Goal: Transaction & Acquisition: Purchase product/service

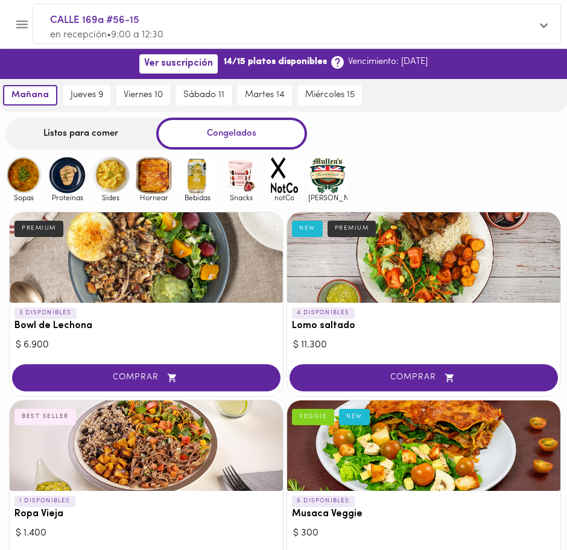
click at [130, 129] on div "Listos para comer" at bounding box center [80, 134] width 151 height 32
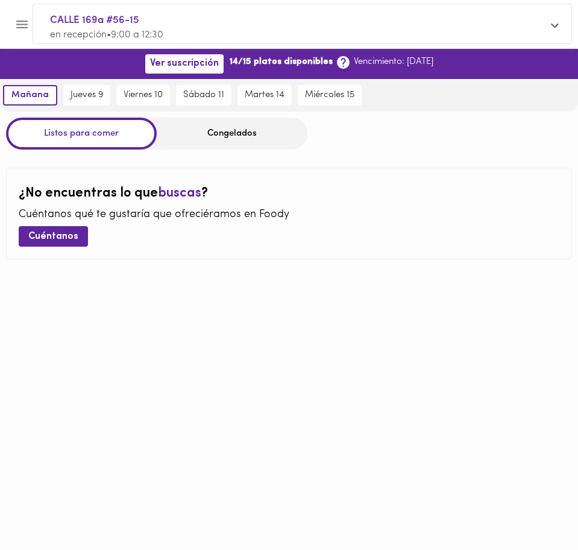
click at [183, 127] on div "Congelados" at bounding box center [232, 134] width 151 height 32
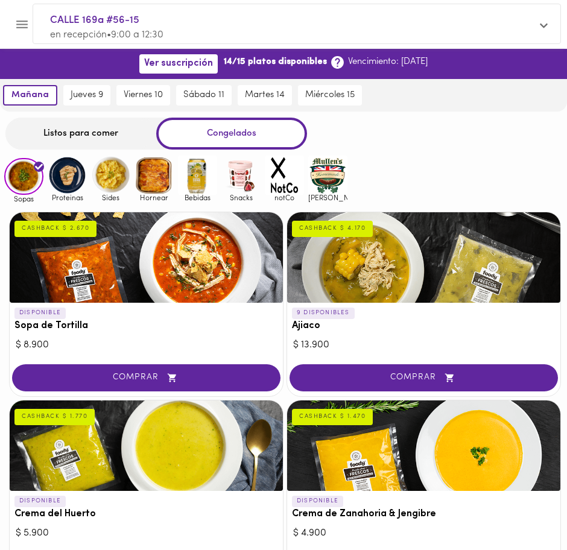
click at [210, 136] on div "Congelados" at bounding box center [231, 134] width 151 height 32
click at [62, 174] on img at bounding box center [67, 175] width 39 height 39
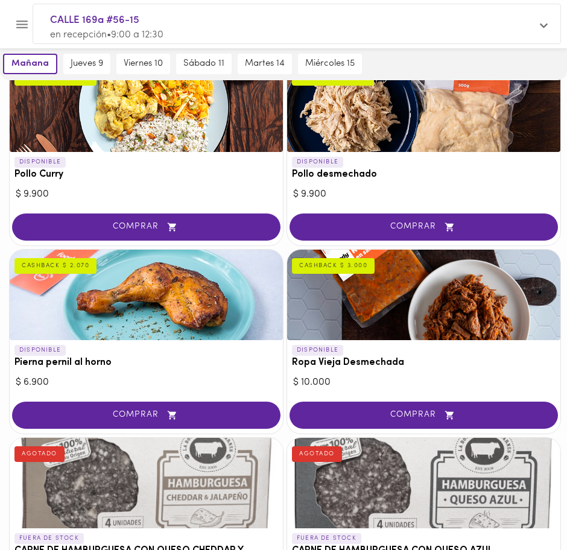
scroll to position [528, 0]
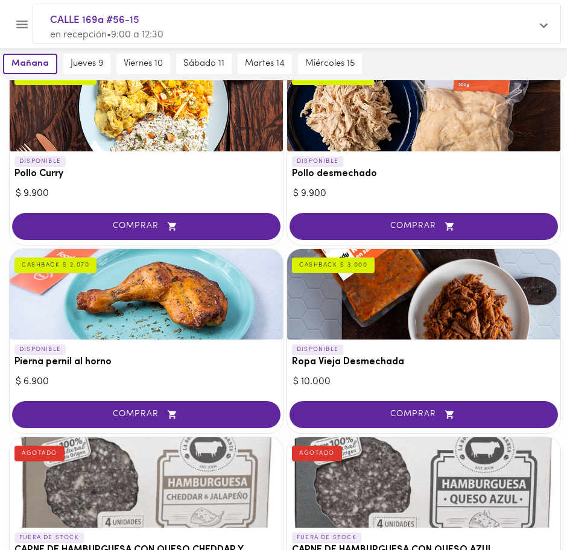
click at [186, 290] on div at bounding box center [146, 294] width 273 height 90
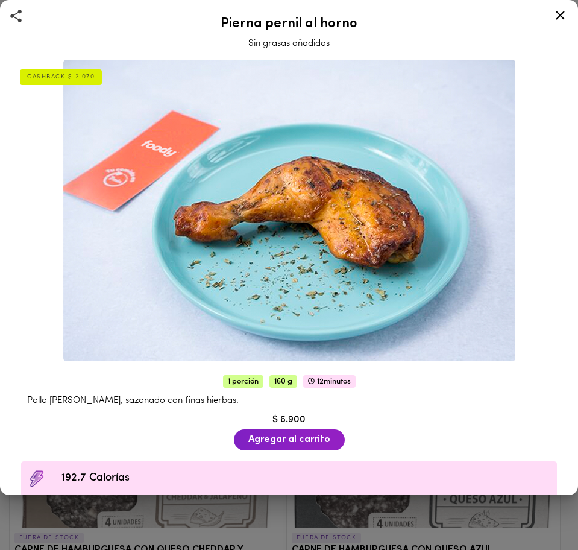
click at [558, 18] on icon at bounding box center [560, 15] width 9 height 9
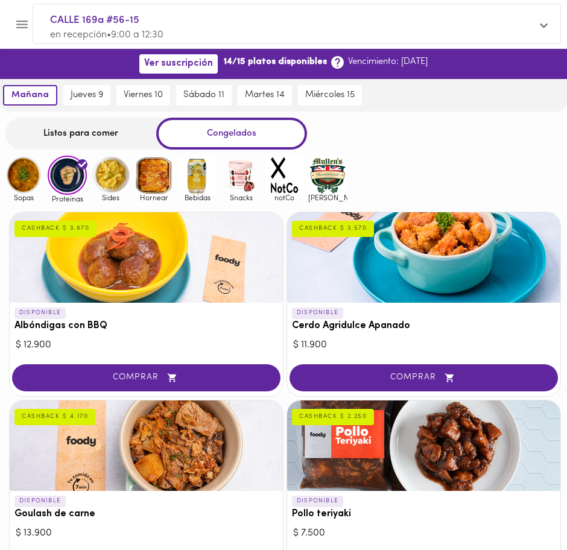
click at [79, 133] on div "Listos para comer" at bounding box center [80, 134] width 151 height 32
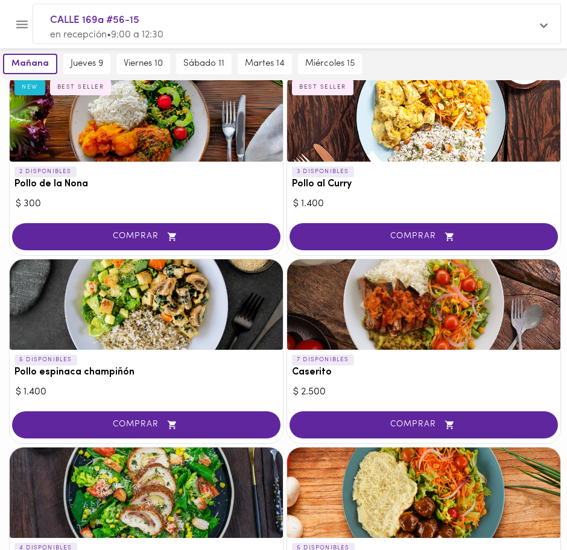
scroll to position [356, 0]
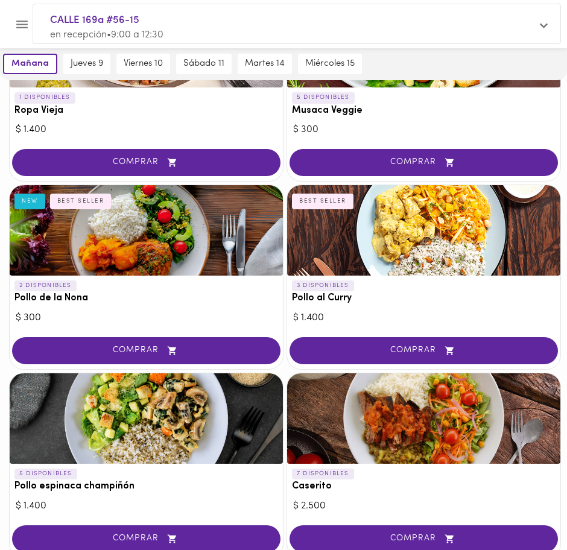
click at [212, 216] on div at bounding box center [146, 230] width 273 height 90
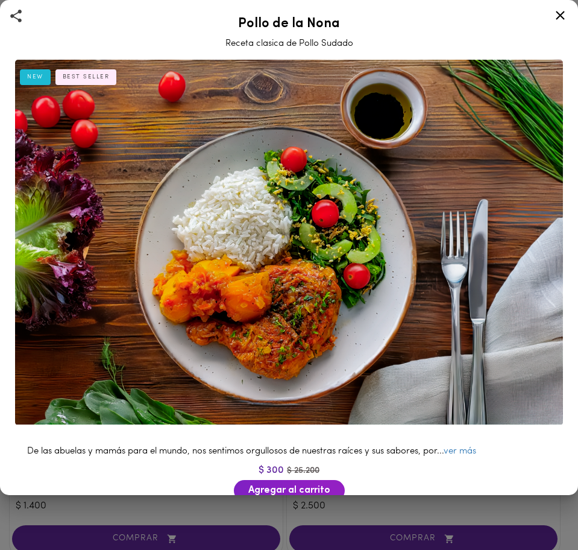
click at [562, 16] on icon at bounding box center [560, 15] width 9 height 9
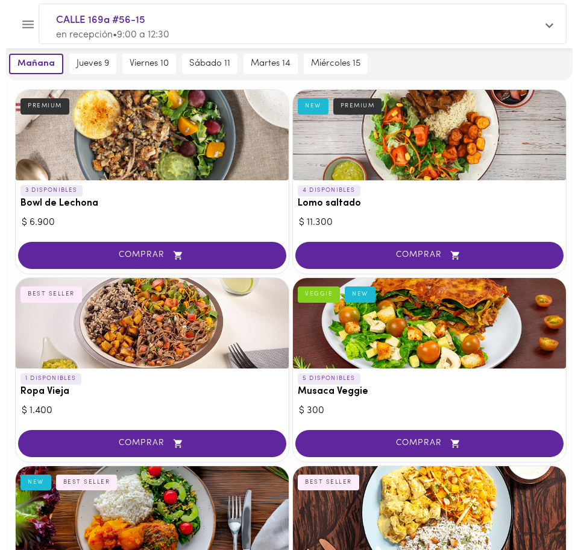
scroll to position [151, 0]
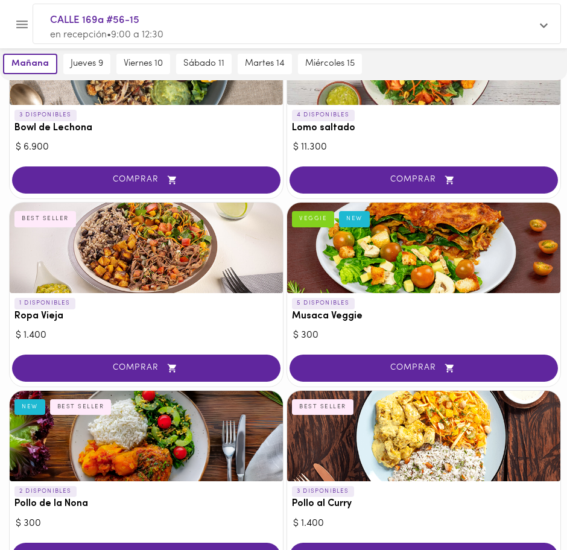
click at [210, 260] on div at bounding box center [146, 248] width 273 height 90
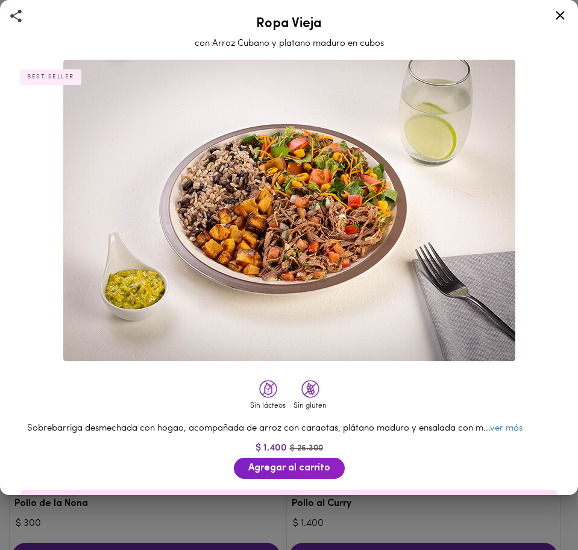
click at [554, 16] on icon at bounding box center [560, 15] width 15 height 15
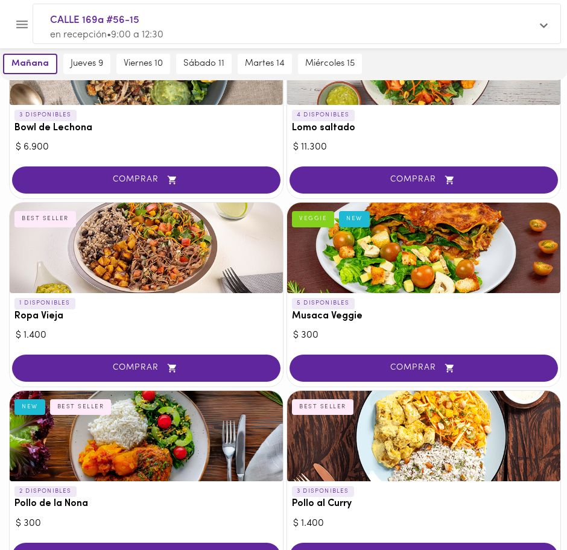
click at [134, 248] on div at bounding box center [146, 248] width 273 height 90
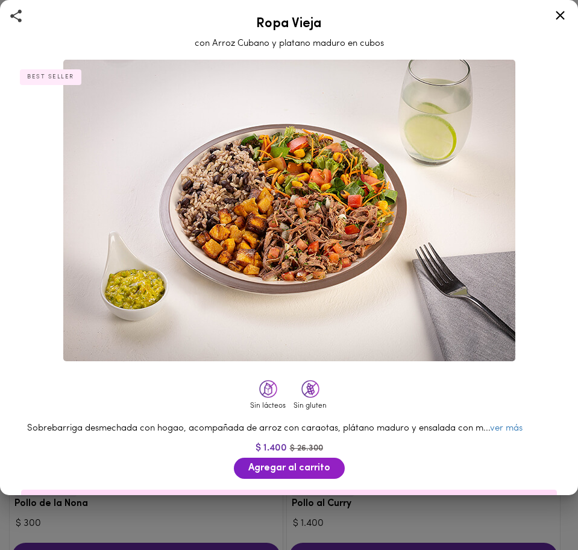
click at [134, 248] on div "Ropa Vieja con Arroz Cubano y platano maduro en cubos BEST SELLER Sin lácteos S…" at bounding box center [289, 247] width 578 height 495
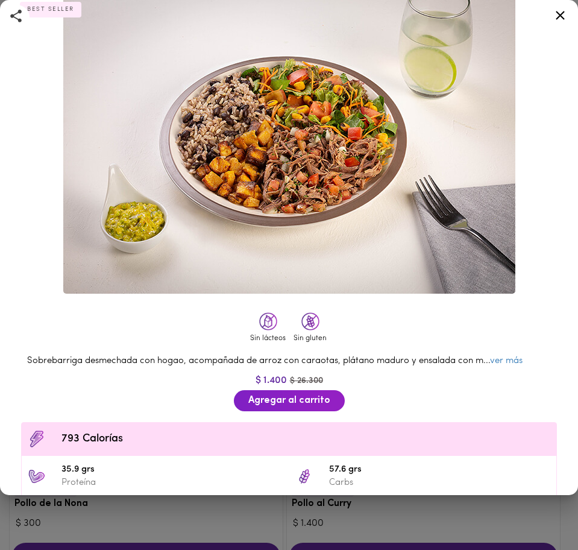
scroll to position [181, 0]
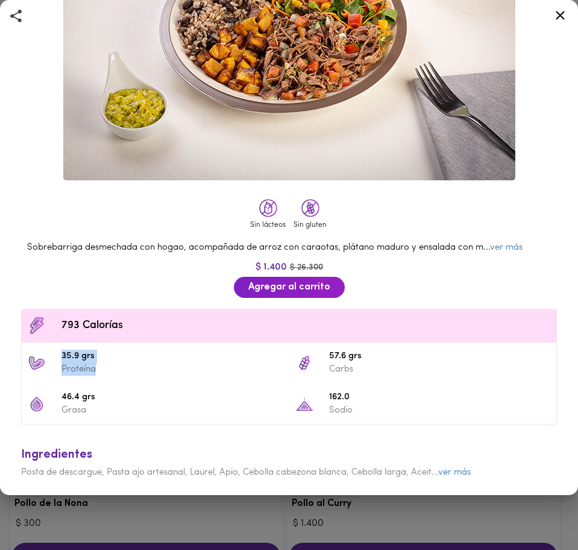
drag, startPoint x: 58, startPoint y: 358, endPoint x: 116, endPoint y: 367, distance: 57.9
click at [116, 367] on li "35.9 grs Proteína" at bounding box center [156, 363] width 268 height 41
drag, startPoint x: 555, startPoint y: 16, endPoint x: 469, endPoint y: 102, distance: 121.5
click at [556, 16] on icon at bounding box center [560, 15] width 15 height 15
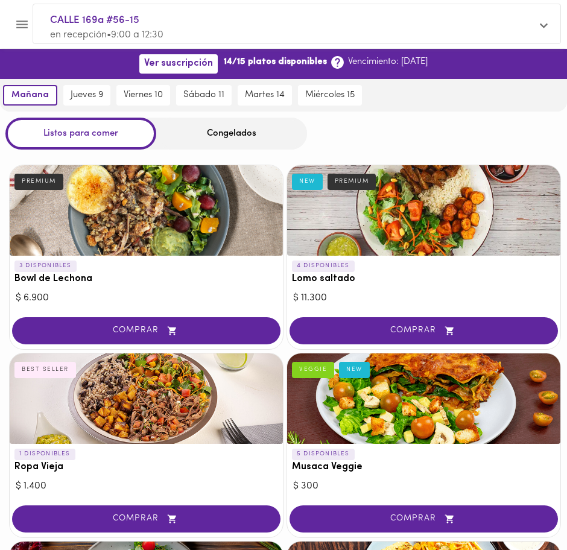
click at [212, 132] on div "Congelados" at bounding box center [231, 134] width 151 height 32
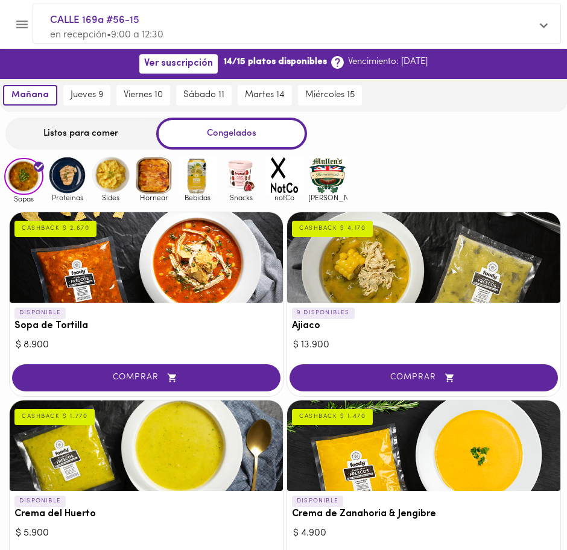
click at [72, 173] on img at bounding box center [67, 175] width 39 height 39
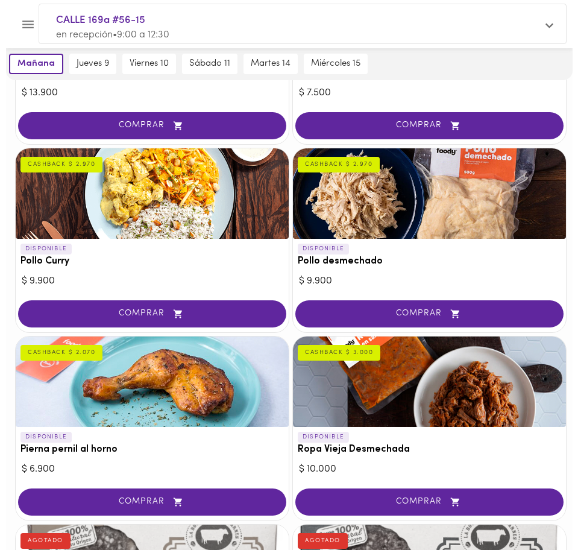
scroll to position [528, 0]
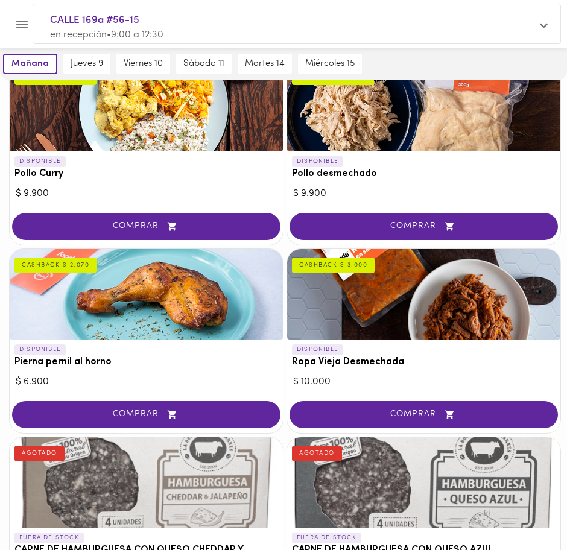
click at [341, 286] on div at bounding box center [423, 294] width 273 height 90
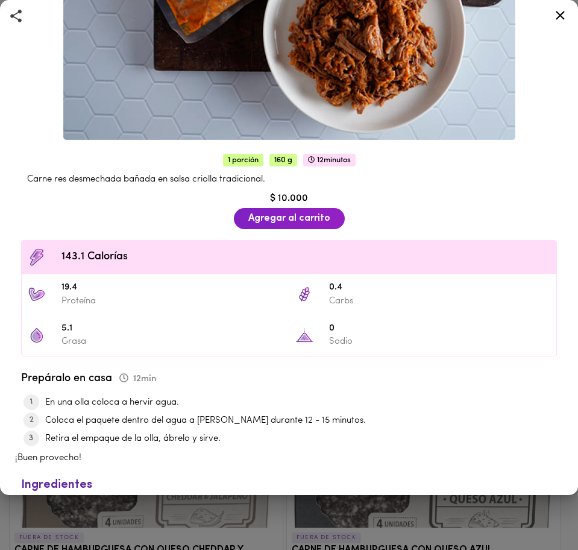
scroll to position [226, 0]
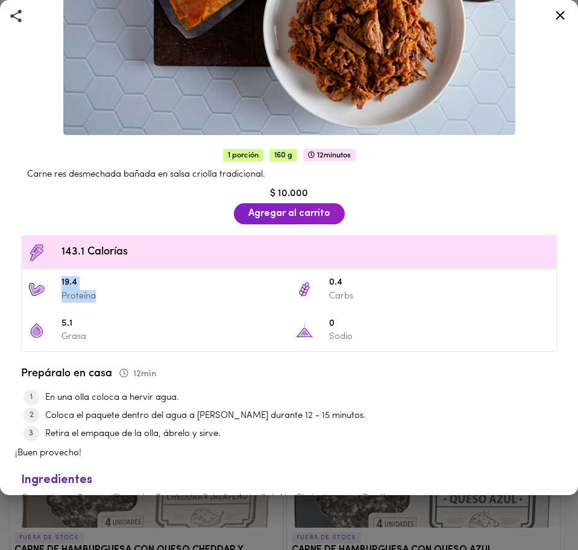
drag, startPoint x: 62, startPoint y: 277, endPoint x: 96, endPoint y: 298, distance: 40.3
click at [96, 298] on div "19.4 Proteína" at bounding box center [173, 289] width 222 height 27
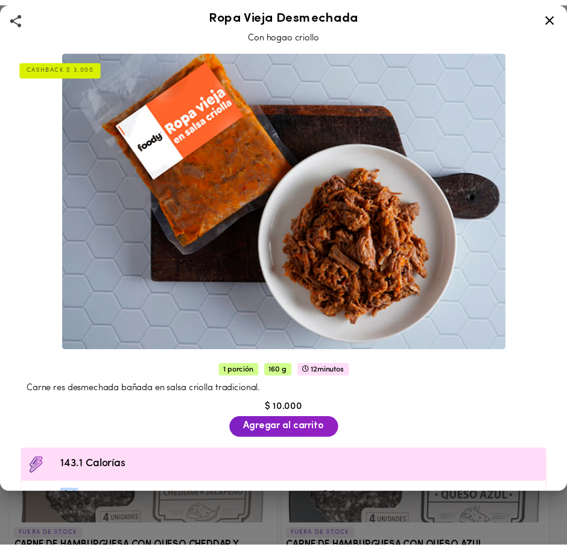
scroll to position [0, 0]
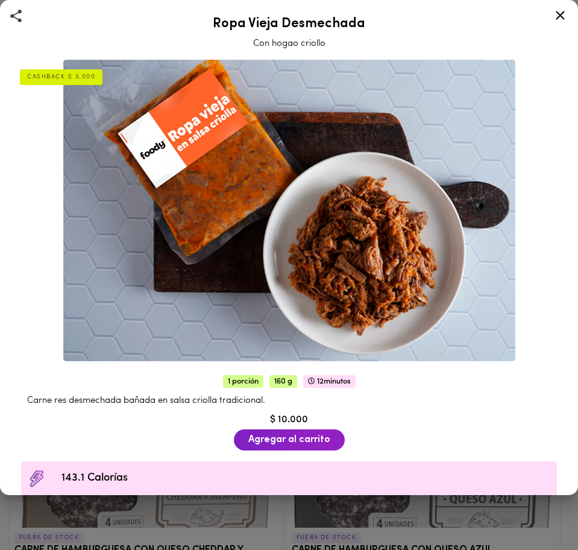
click at [551, 17] on div at bounding box center [561, 17] width 30 height 29
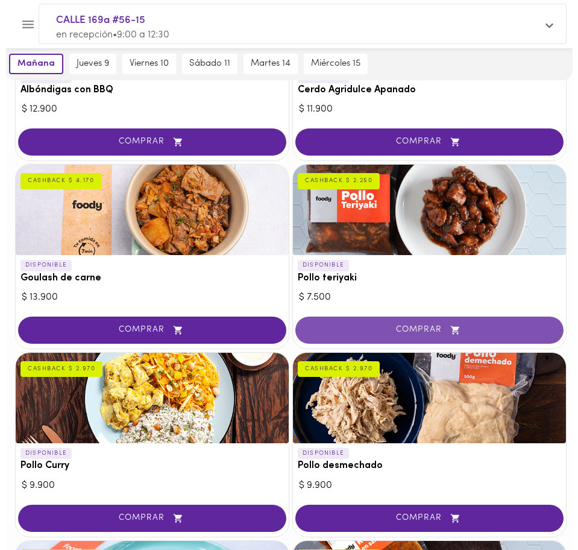
scroll to position [226, 0]
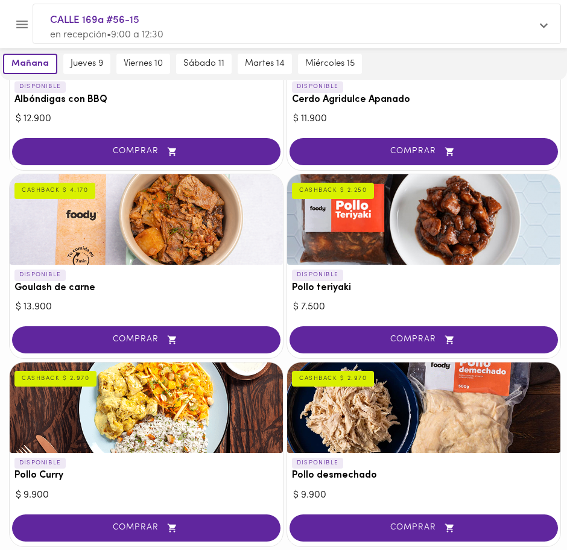
click at [359, 381] on div "CASHBACK $ 2.970" at bounding box center [333, 379] width 82 height 16
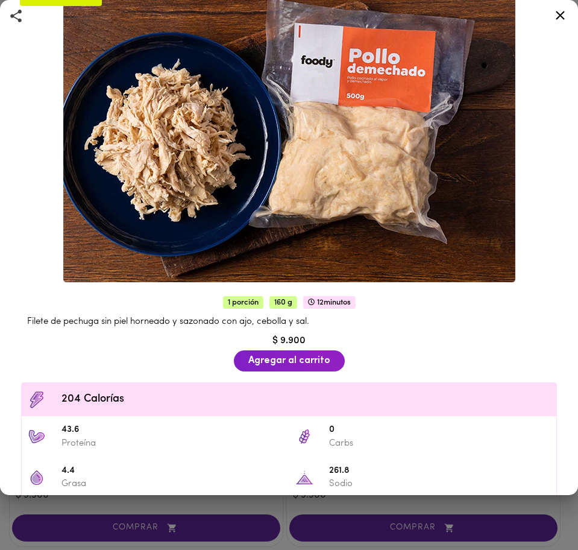
scroll to position [151, 0]
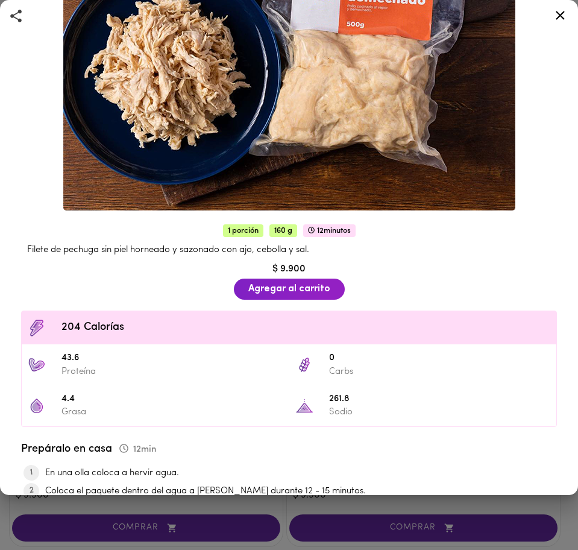
click at [554, 19] on icon at bounding box center [560, 15] width 15 height 15
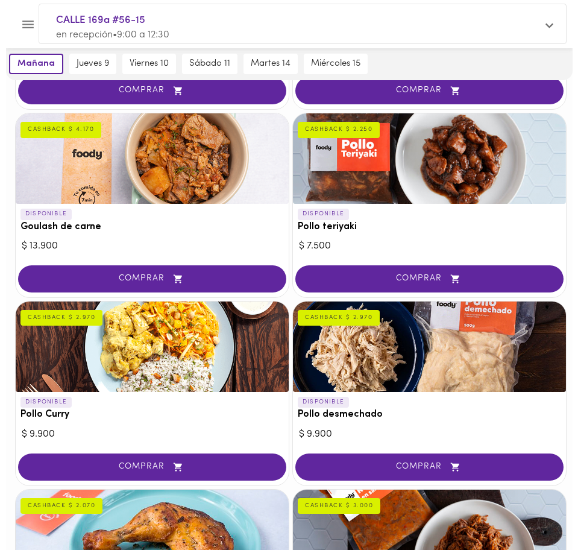
scroll to position [302, 0]
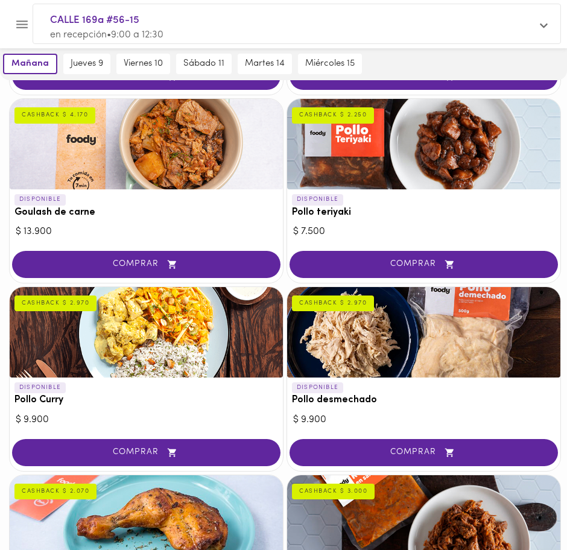
click at [187, 332] on div at bounding box center [146, 332] width 273 height 90
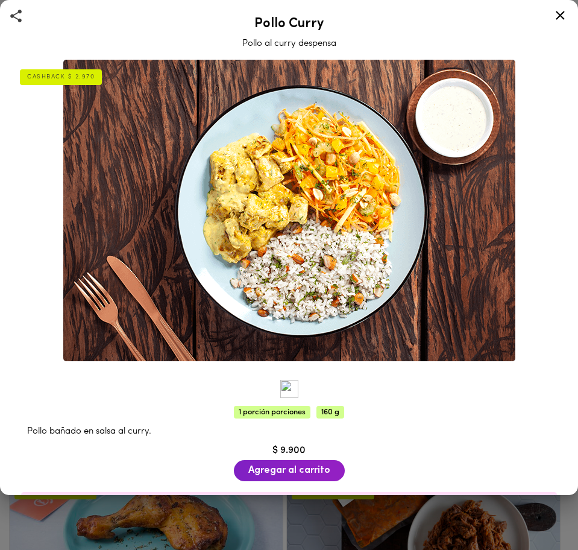
click at [187, 332] on div "Pollo Curry Pollo al curry despensa CASHBACK $ 2.970 1 porción porciones 160 g …" at bounding box center [289, 247] width 578 height 495
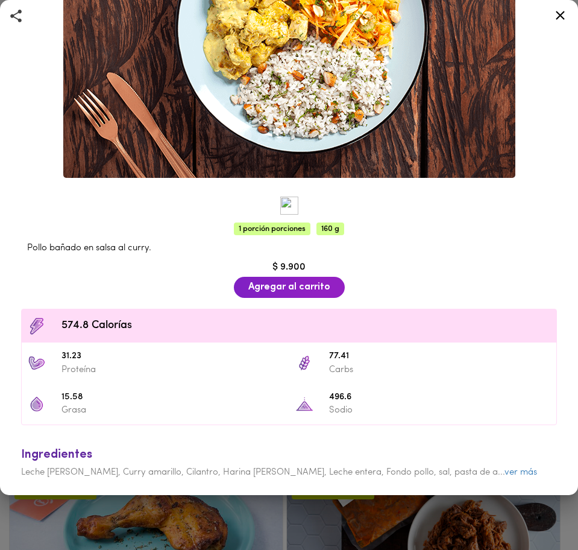
click at [557, 16] on icon at bounding box center [560, 15] width 15 height 15
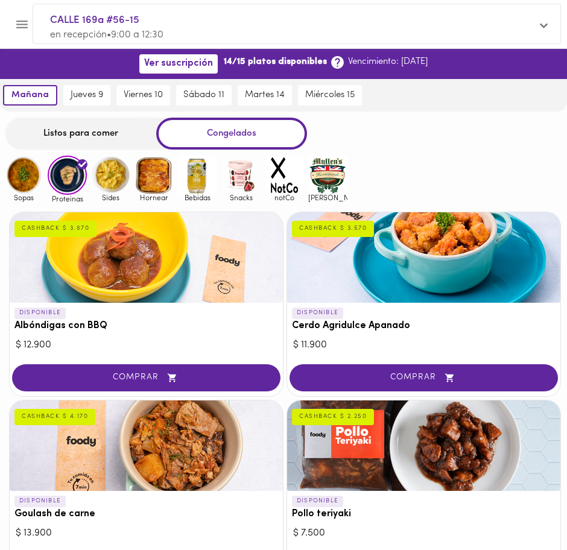
click at [99, 144] on div "Listos para comer" at bounding box center [80, 134] width 151 height 32
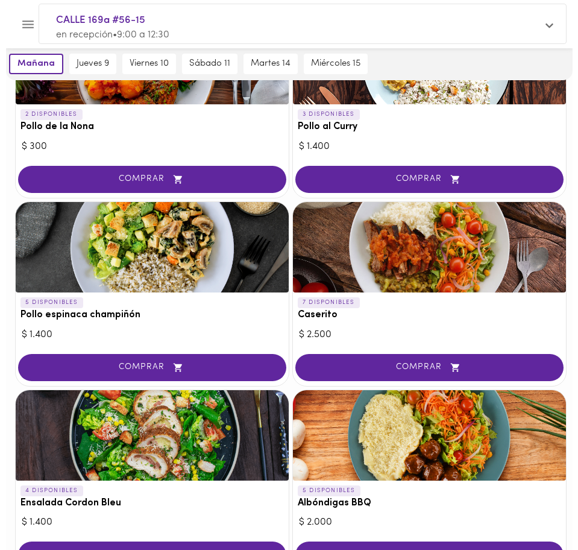
scroll to position [377, 0]
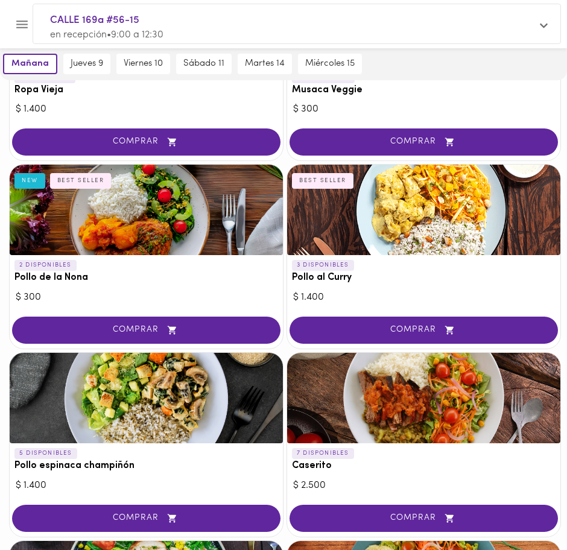
click at [422, 218] on div at bounding box center [423, 210] width 273 height 90
click at [422, 218] on div at bounding box center [283, 247] width 567 height 495
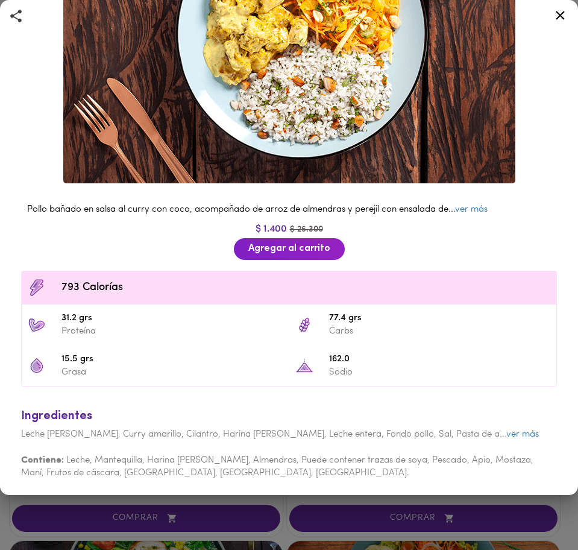
scroll to position [179, 0]
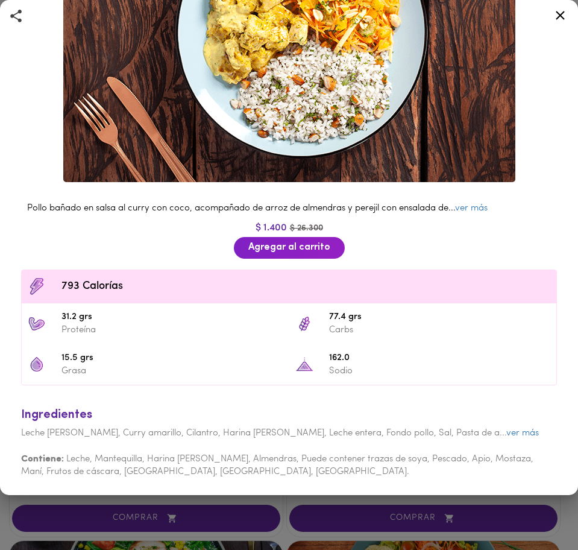
click at [558, 17] on icon at bounding box center [560, 15] width 9 height 9
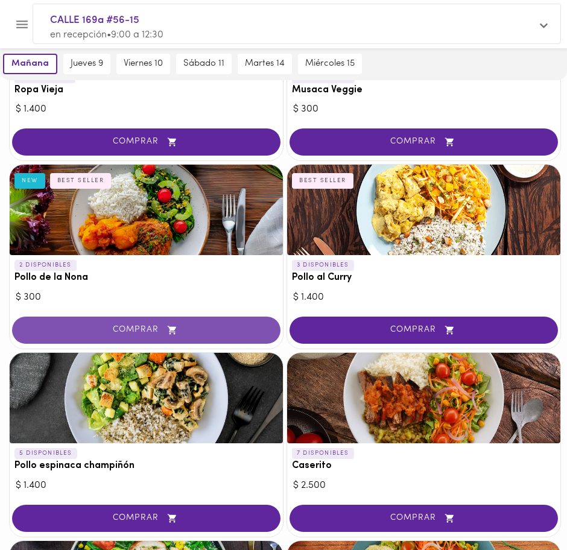
click at [227, 337] on button "COMPRAR" at bounding box center [146, 330] width 268 height 27
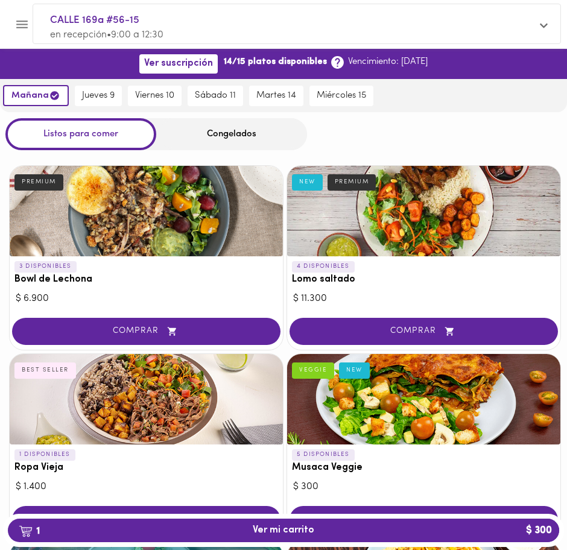
click at [220, 133] on div "Congelados" at bounding box center [231, 134] width 151 height 32
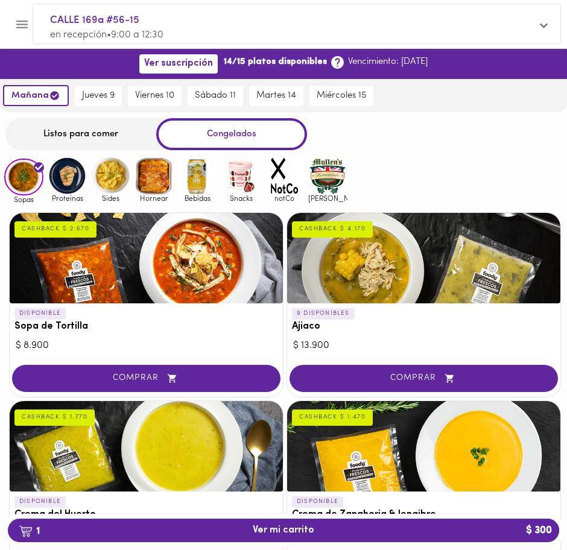
click at [58, 187] on img at bounding box center [67, 175] width 39 height 39
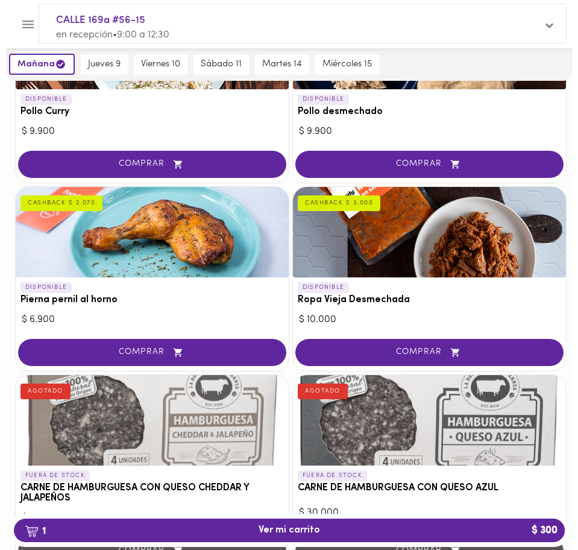
scroll to position [603, 0]
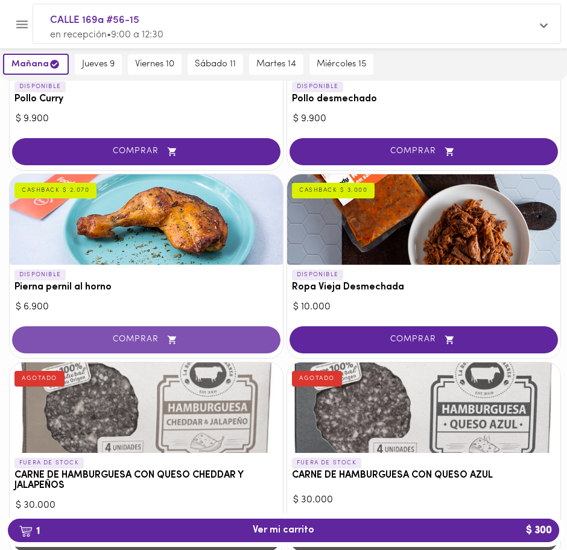
click at [182, 341] on span "COMPRAR" at bounding box center [146, 340] width 238 height 10
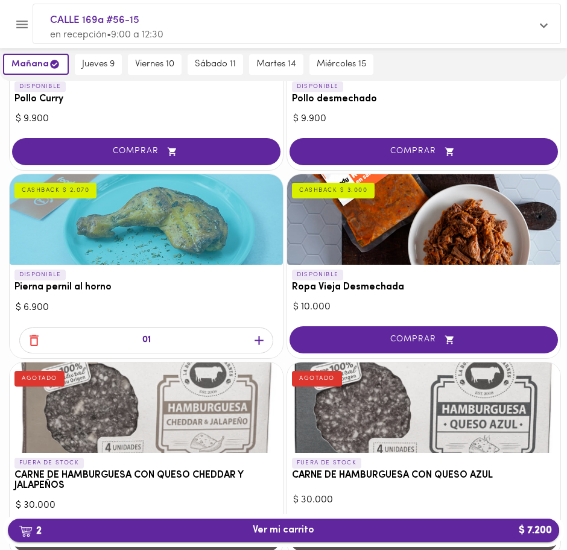
click at [291, 532] on span "2 Ver mi carrito $ 7.200" at bounding box center [284, 530] width 62 height 11
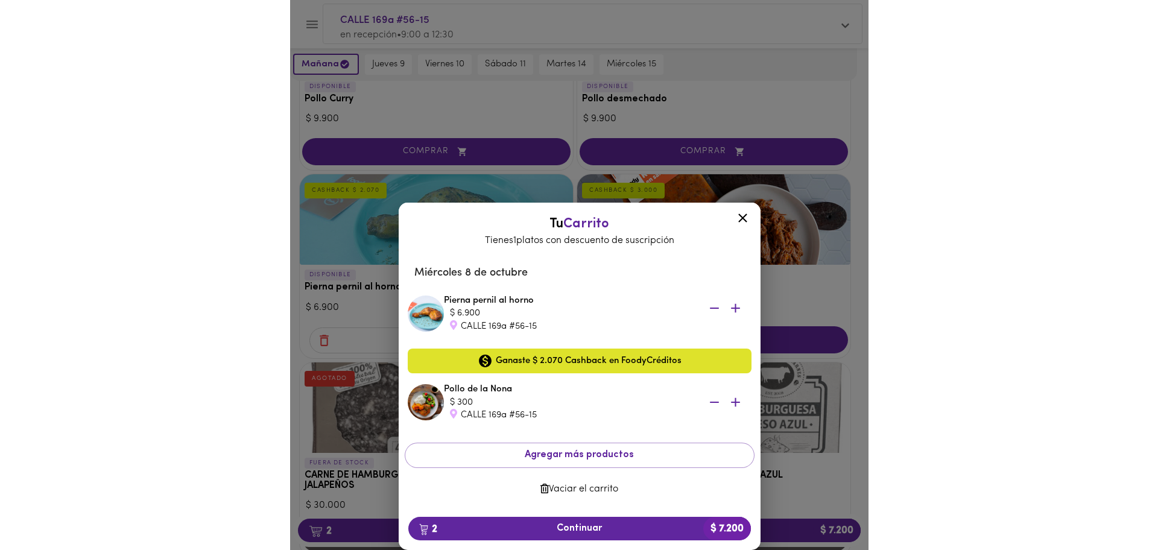
scroll to position [411, 0]
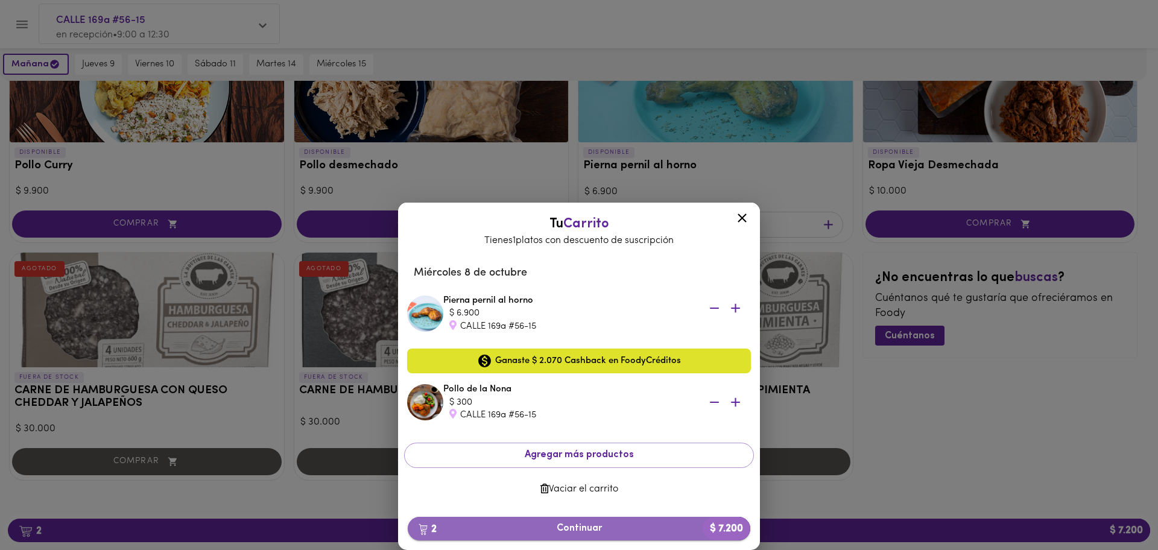
click at [587, 526] on span "2 Continuar $ 7.200" at bounding box center [578, 528] width 323 height 11
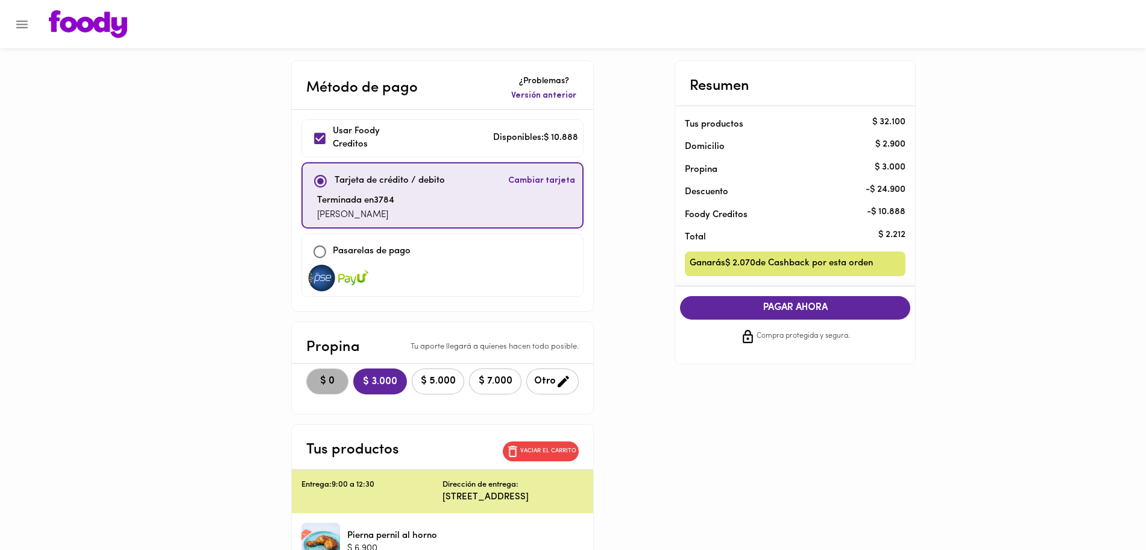
click at [340, 384] on span "$ 0" at bounding box center [327, 381] width 27 height 11
click at [537, 137] on p "Disponibles: $ 10.888" at bounding box center [535, 138] width 85 height 14
click at [327, 146] on input "checkbox" at bounding box center [321, 138] width 26 height 26
click at [324, 139] on input "checkbox" at bounding box center [321, 138] width 26 height 26
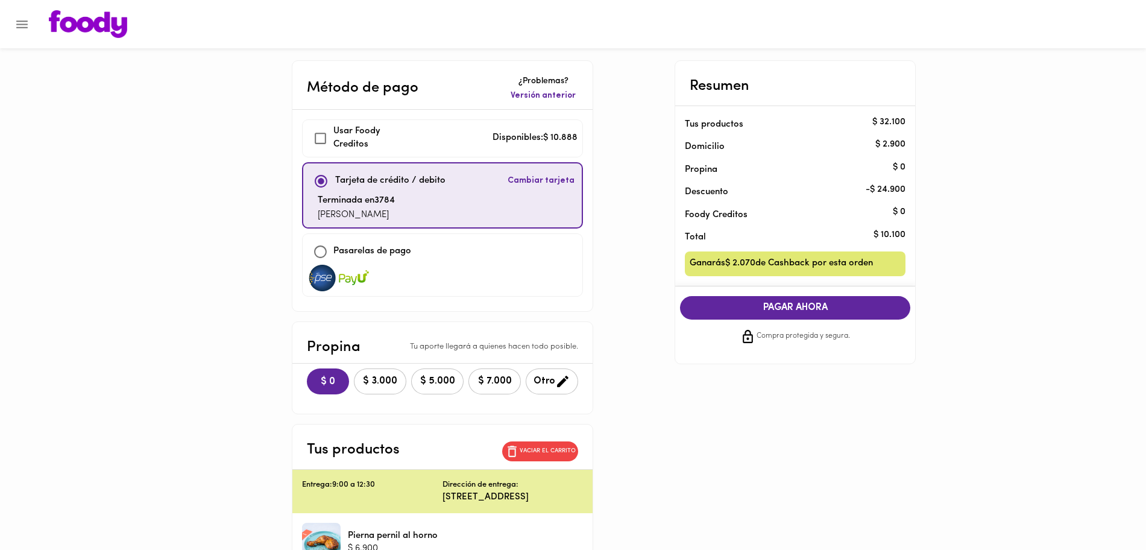
checkbox input "true"
click at [808, 311] on span "COMPRAR AHORA" at bounding box center [795, 307] width 206 height 11
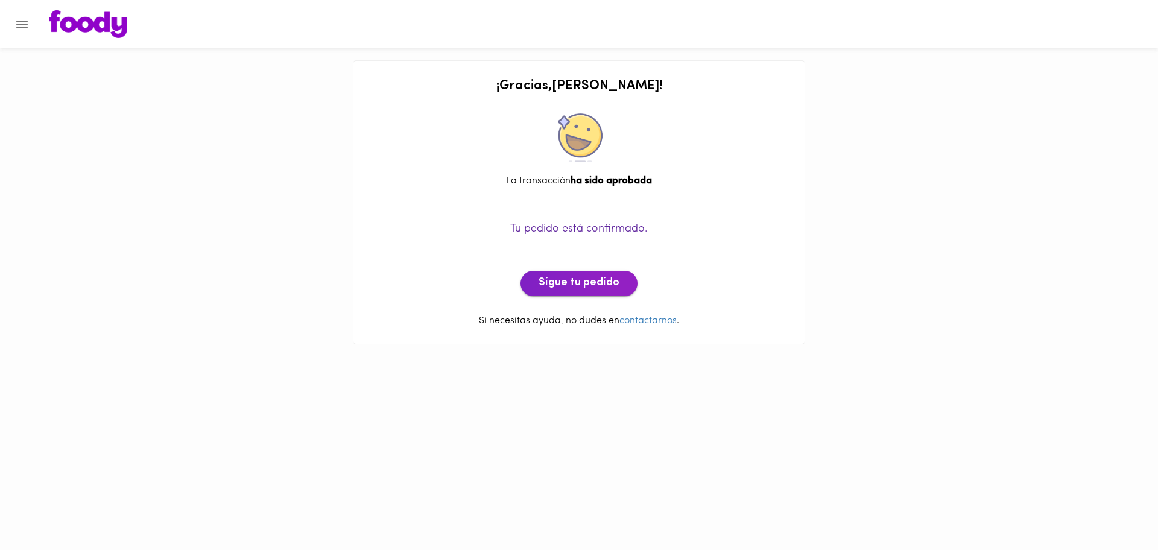
click at [606, 289] on span "Sigue tu pedido" at bounding box center [579, 283] width 81 height 13
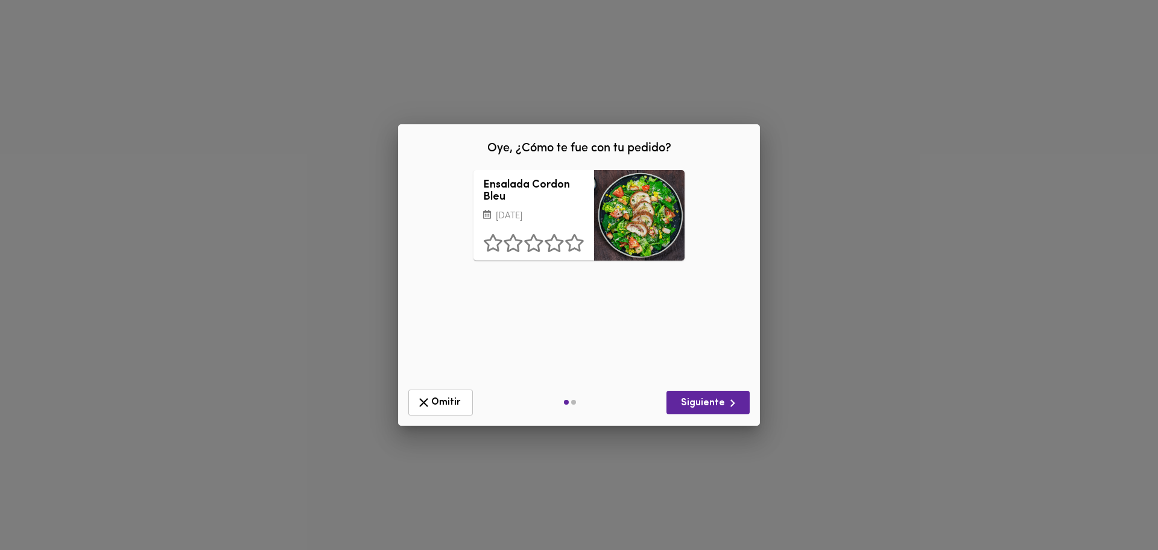
click at [513, 334] on div "Ensalada Cordon Bleu [DATE] ¿Qué deberíamos mejorar? Presentación Sabor Porción…" at bounding box center [579, 275] width 343 height 210
click at [570, 248] on icon at bounding box center [574, 243] width 19 height 18
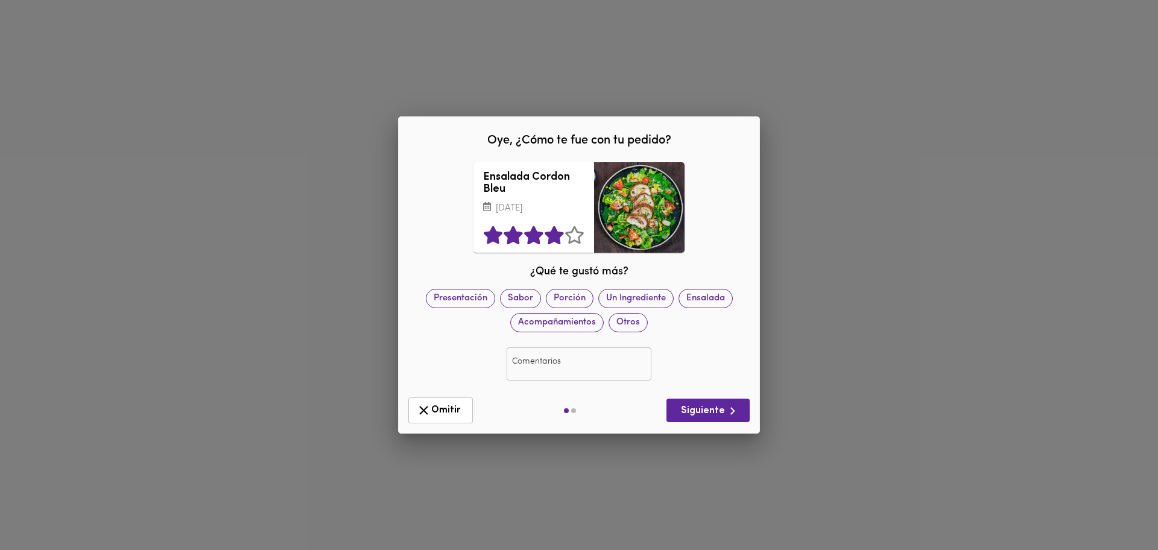
click at [554, 243] on icon at bounding box center [554, 235] width 21 height 18
click at [573, 300] on span "Porción" at bounding box center [569, 298] width 46 height 13
click at [704, 415] on span "Siguiente" at bounding box center [708, 410] width 64 height 15
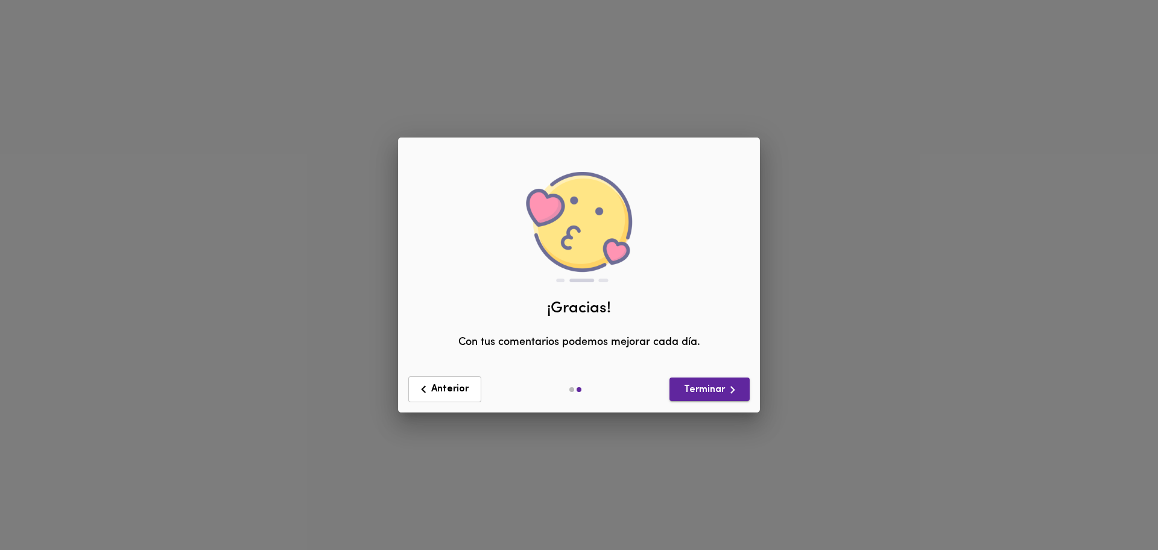
click at [693, 396] on span "Terminar" at bounding box center [709, 389] width 61 height 15
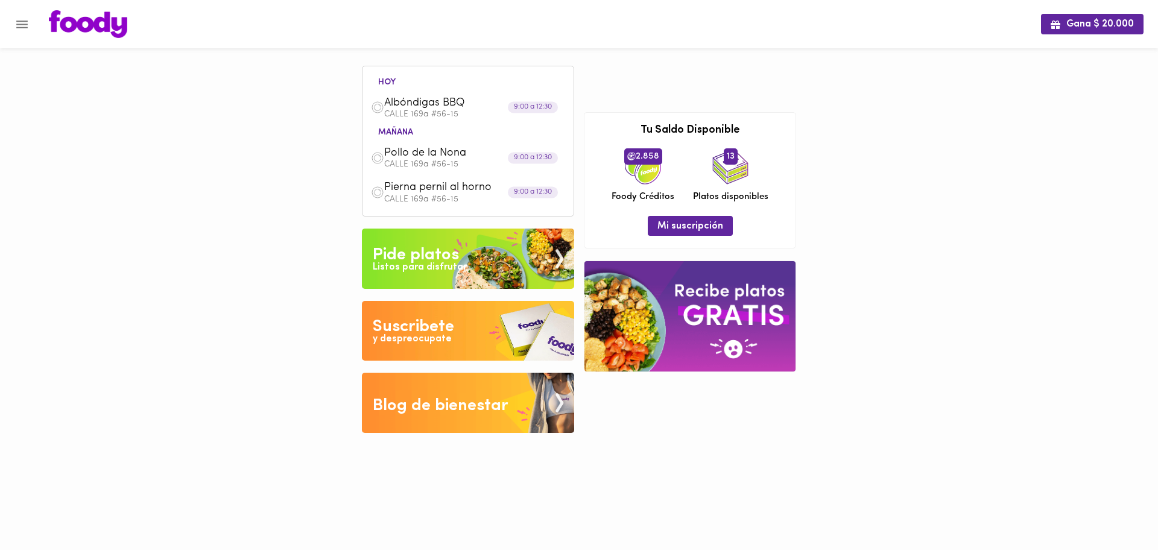
click at [267, 327] on div "Gana $ 20.000 [DATE] Albóndigas BBQ [STREET_ADDRESS] 9:00 a 12:30 [DATE] Pollo …" at bounding box center [579, 225] width 1158 height 451
click at [496, 145] on div "Pollo de la Nona [STREET_ADDRESS]" at bounding box center [467, 158] width 199 height 34
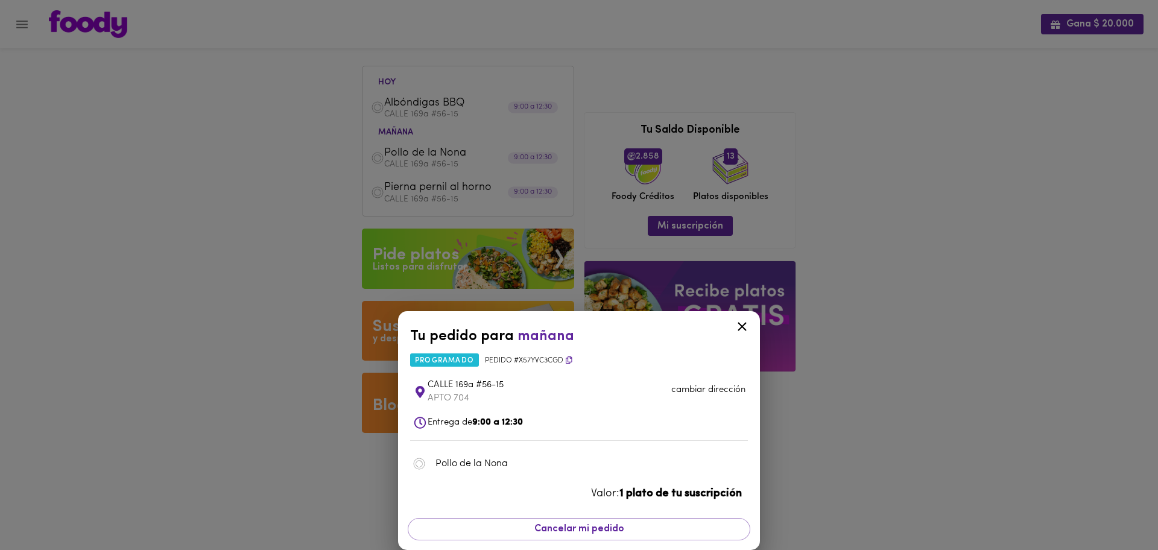
click at [743, 320] on icon at bounding box center [741, 326] width 15 height 15
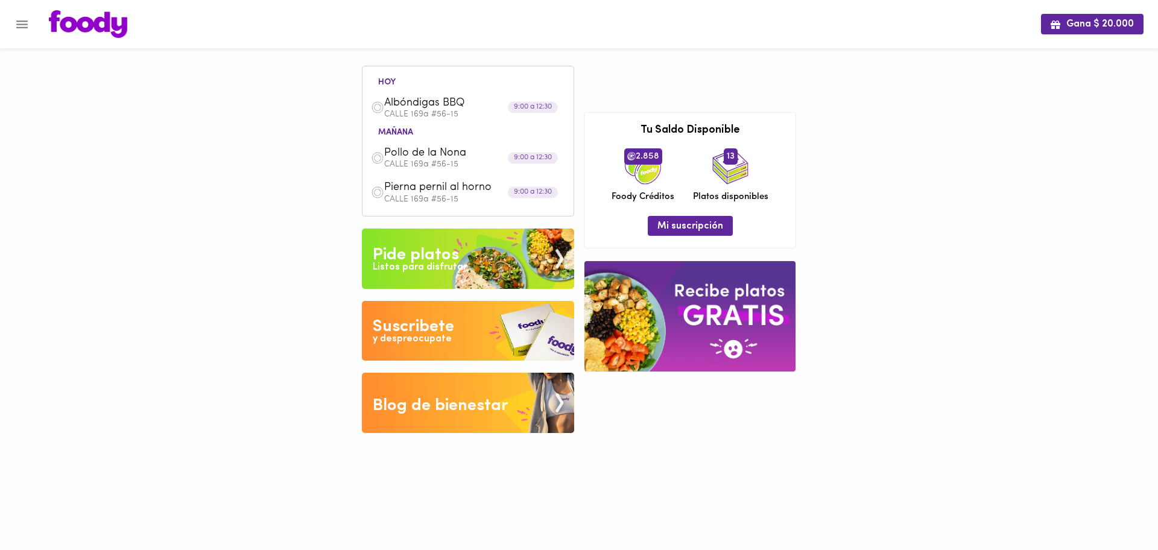
click at [496, 274] on img at bounding box center [468, 259] width 212 height 60
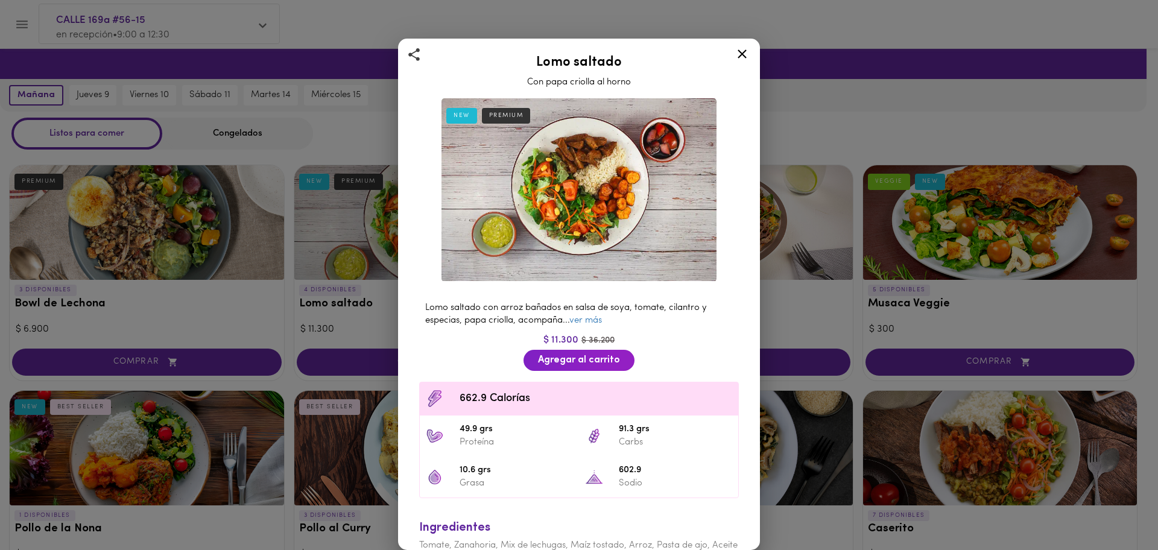
click at [745, 54] on icon at bounding box center [741, 53] width 15 height 15
